Goal: Information Seeking & Learning: Learn about a topic

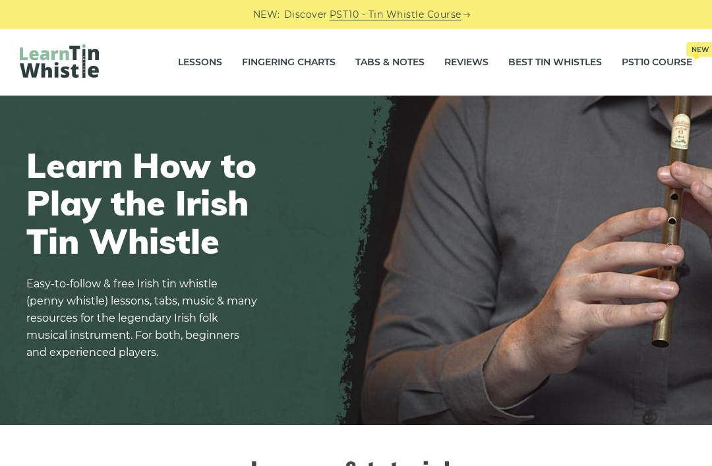
click at [266, 61] on link "Fingering Charts" at bounding box center [289, 62] width 94 height 33
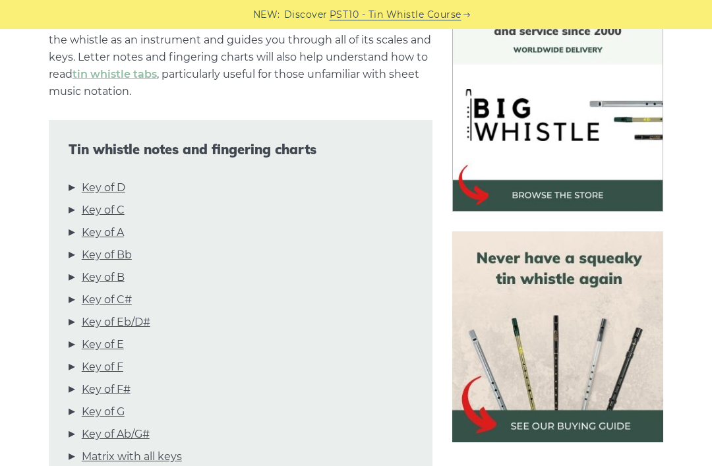
scroll to position [379, 0]
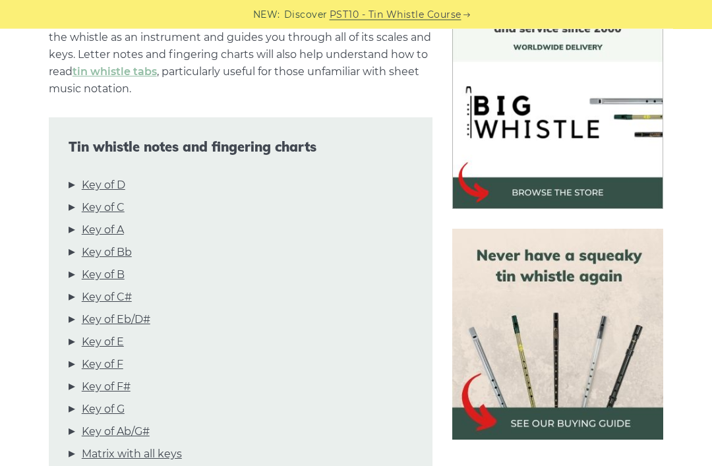
click at [98, 184] on link "Key of D" at bounding box center [104, 185] width 44 height 17
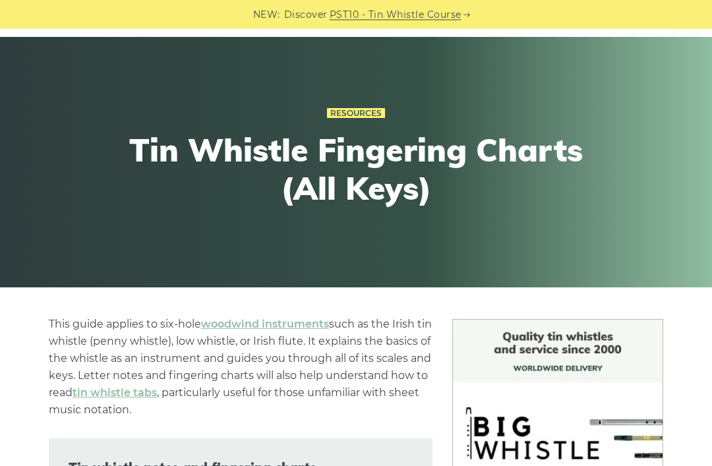
scroll to position [0, 0]
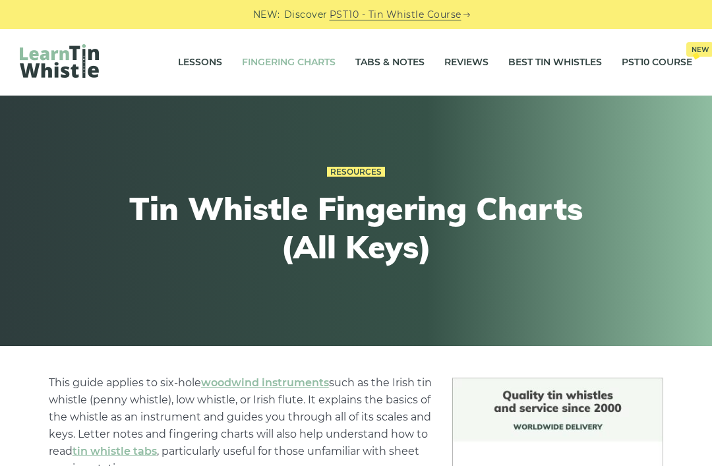
click at [382, 50] on link "Tabs & Notes" at bounding box center [389, 62] width 69 height 33
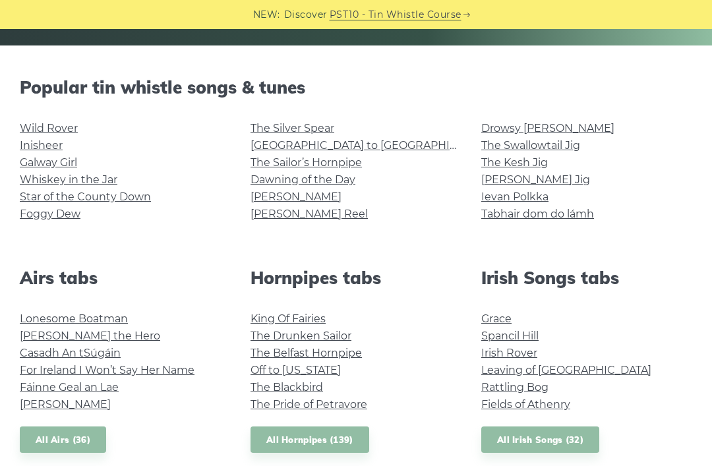
scroll to position [361, 0]
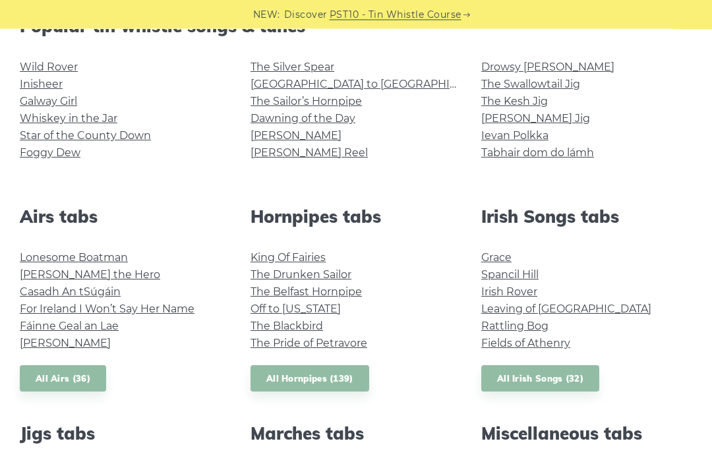
click at [494, 252] on link "Grace" at bounding box center [496, 258] width 30 height 13
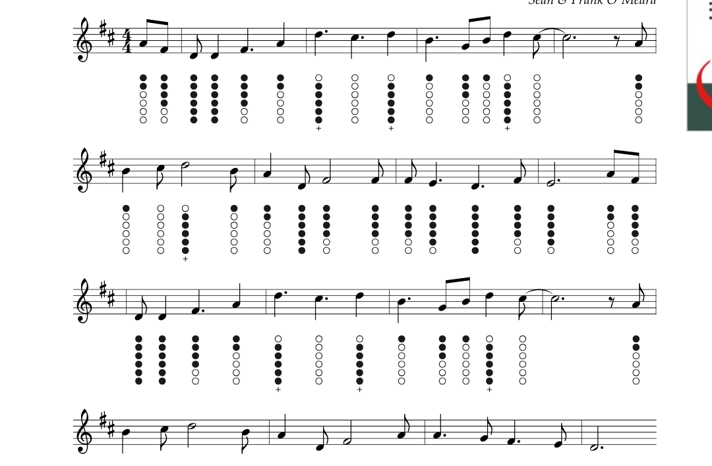
scroll to position [370, 0]
